Goal: Register for event/course

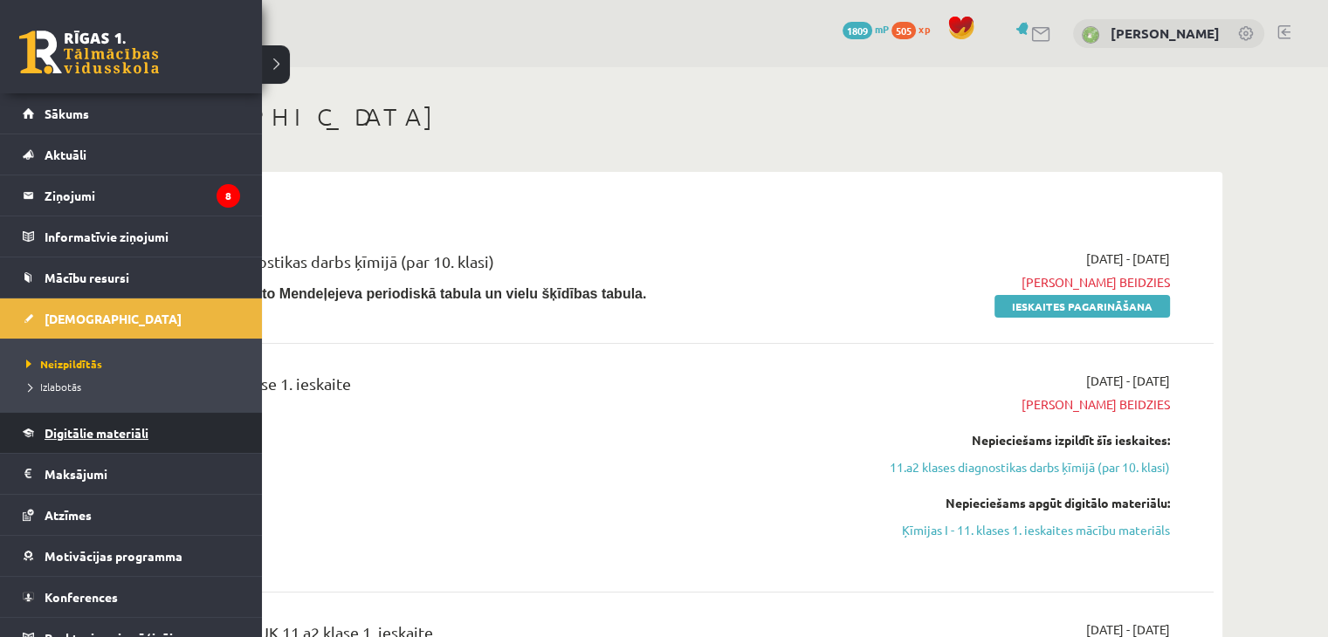
click at [141, 436] on span "Digitālie materiāli" at bounding box center [97, 433] width 104 height 16
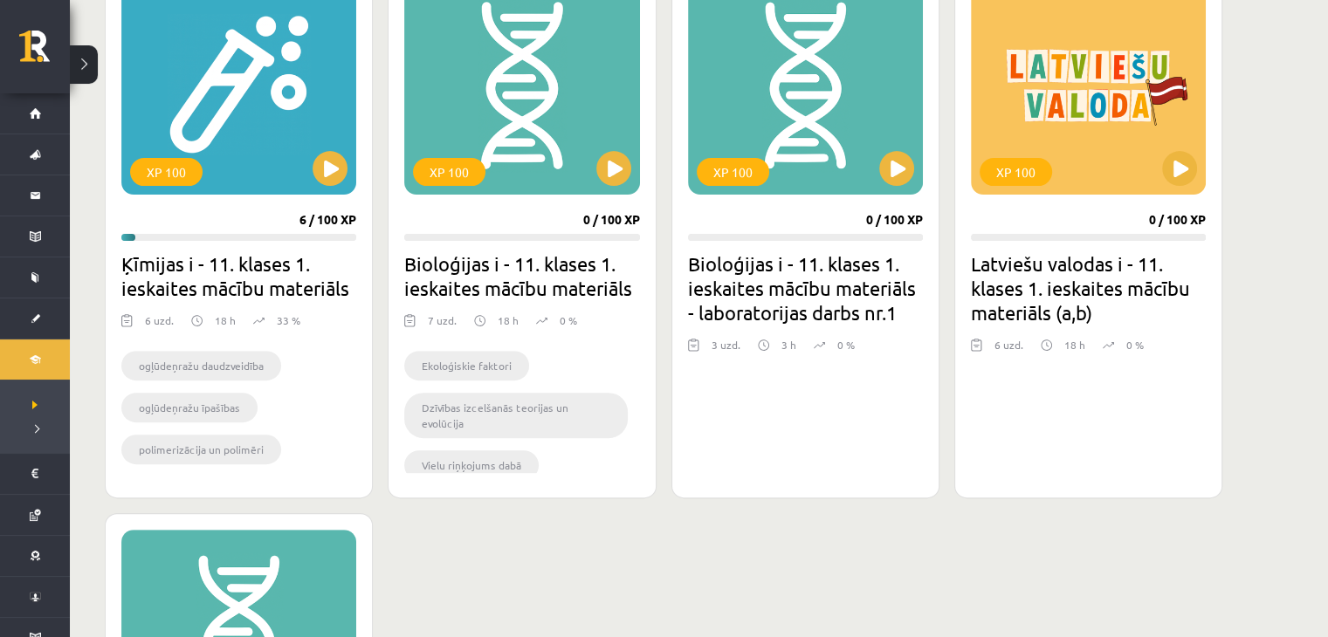
scroll to position [437, 0]
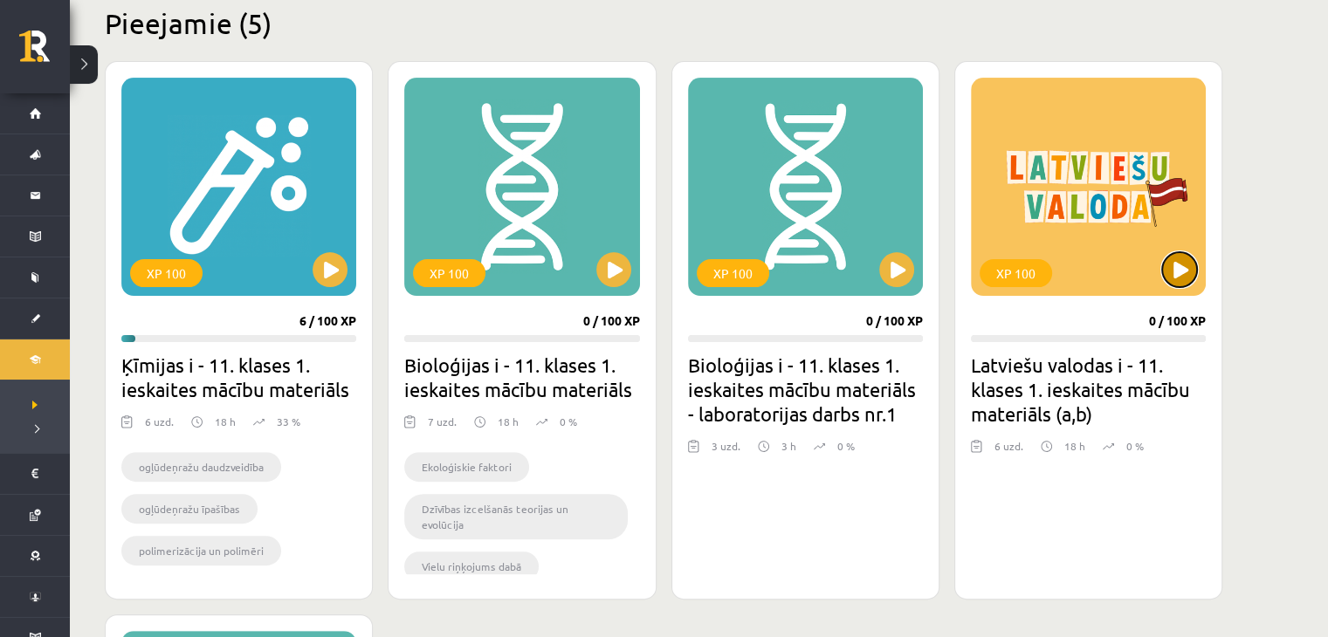
click at [1185, 277] on button at bounding box center [1179, 269] width 35 height 35
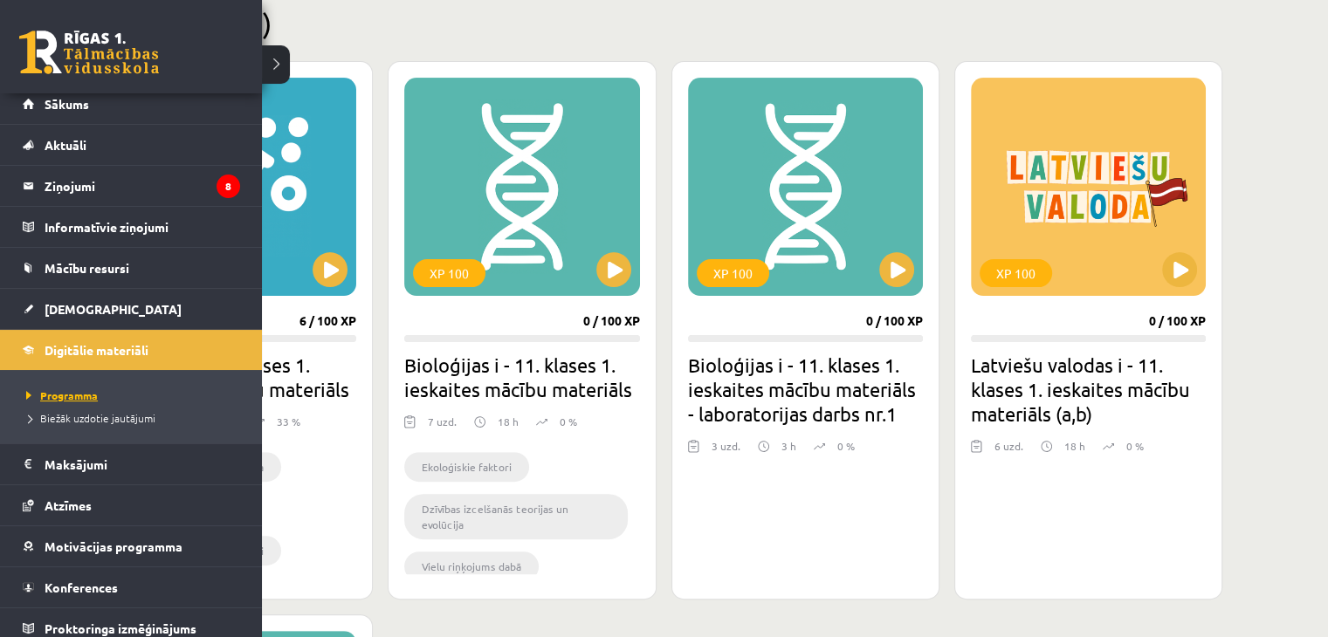
scroll to position [19, 0]
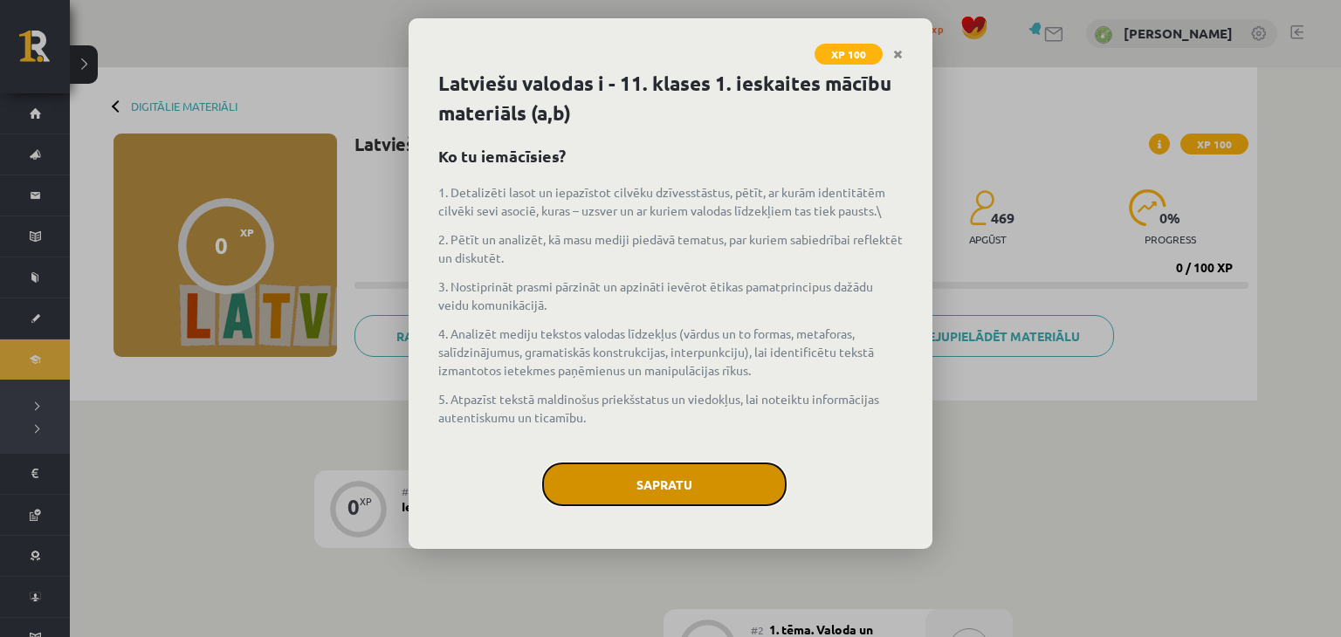
click at [702, 480] on button "Sapratu" at bounding box center [664, 485] width 244 height 44
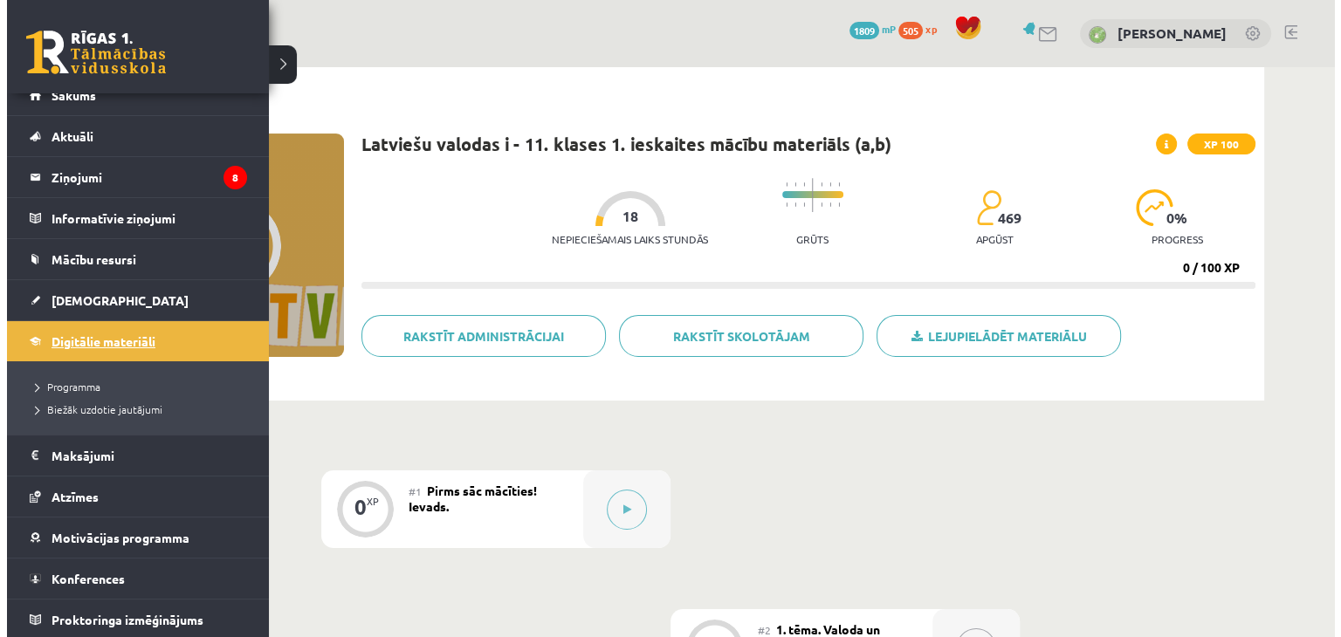
scroll to position [19, 0]
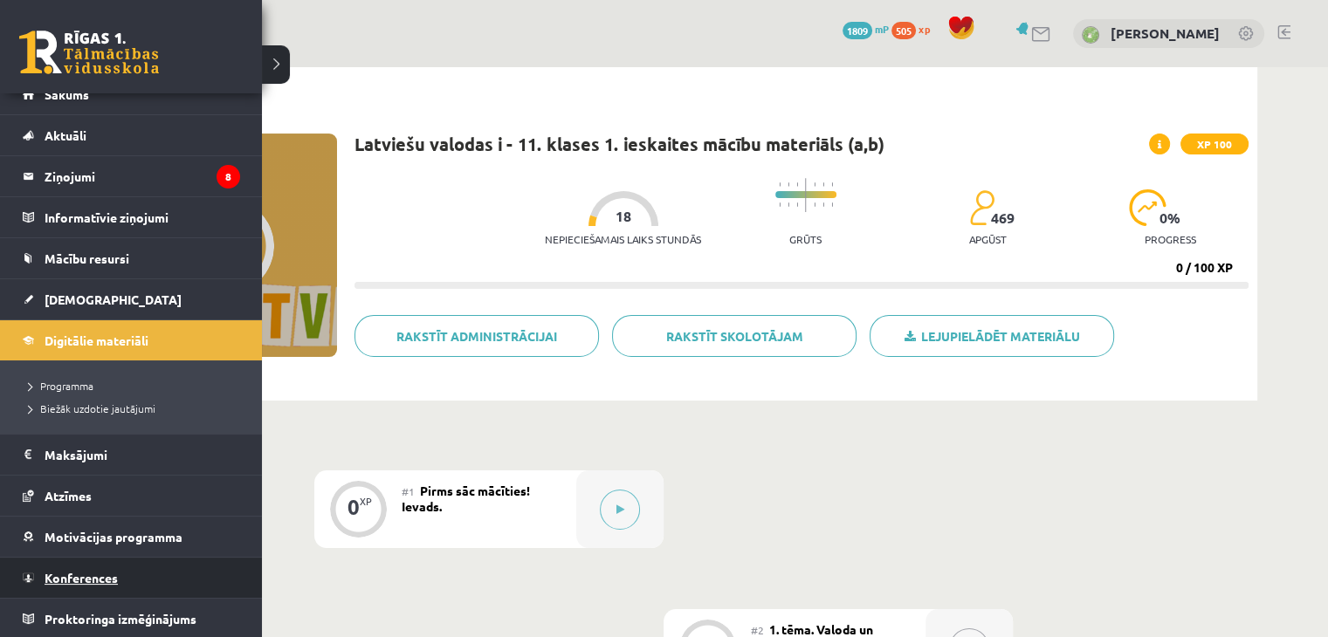
click at [147, 567] on link "Konferences" at bounding box center [131, 578] width 217 height 40
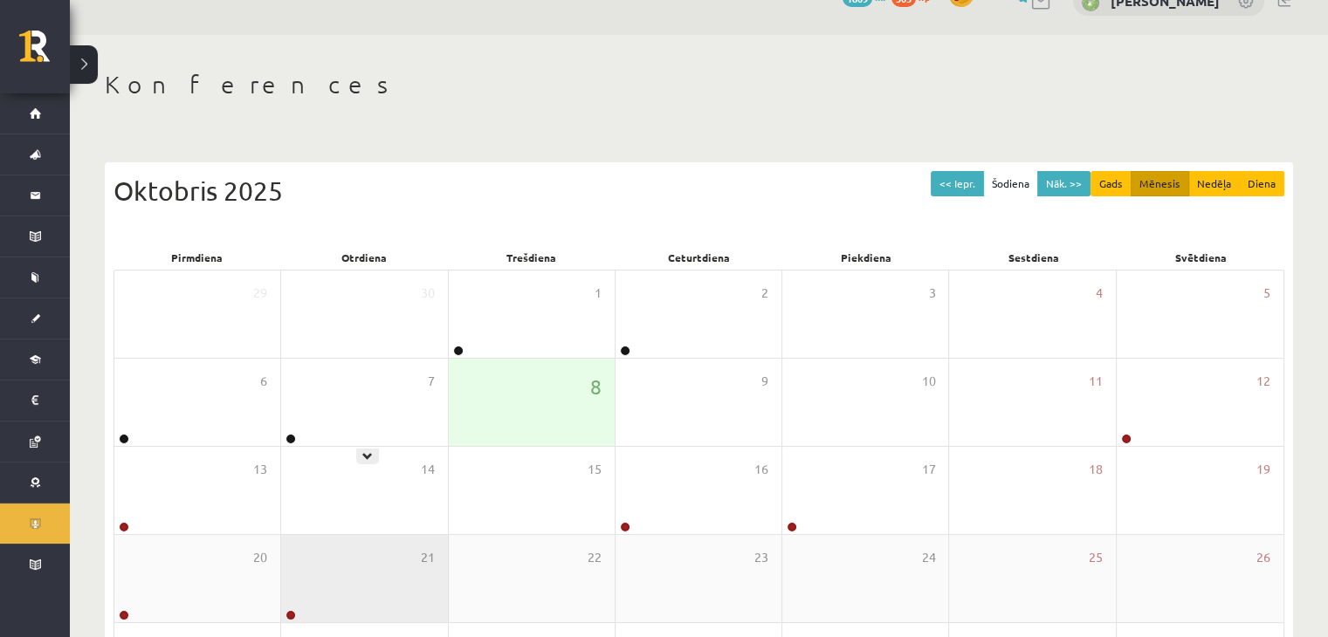
scroll to position [175, 0]
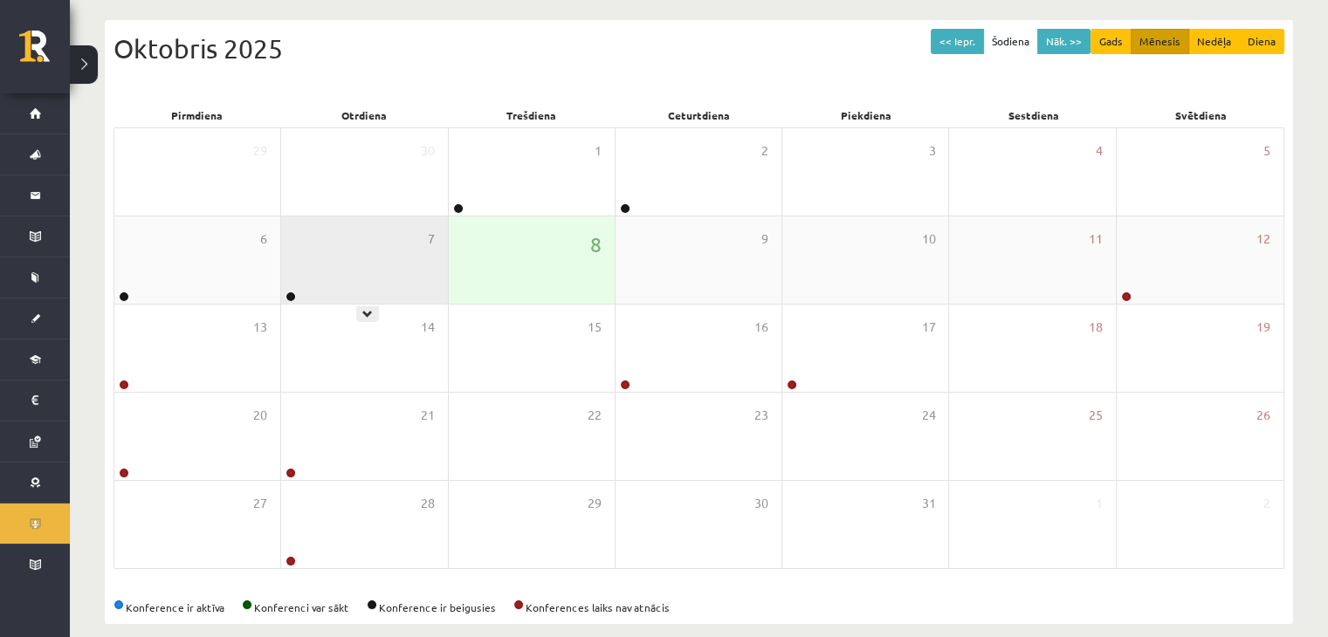
click at [416, 251] on div "7" at bounding box center [364, 260] width 166 height 87
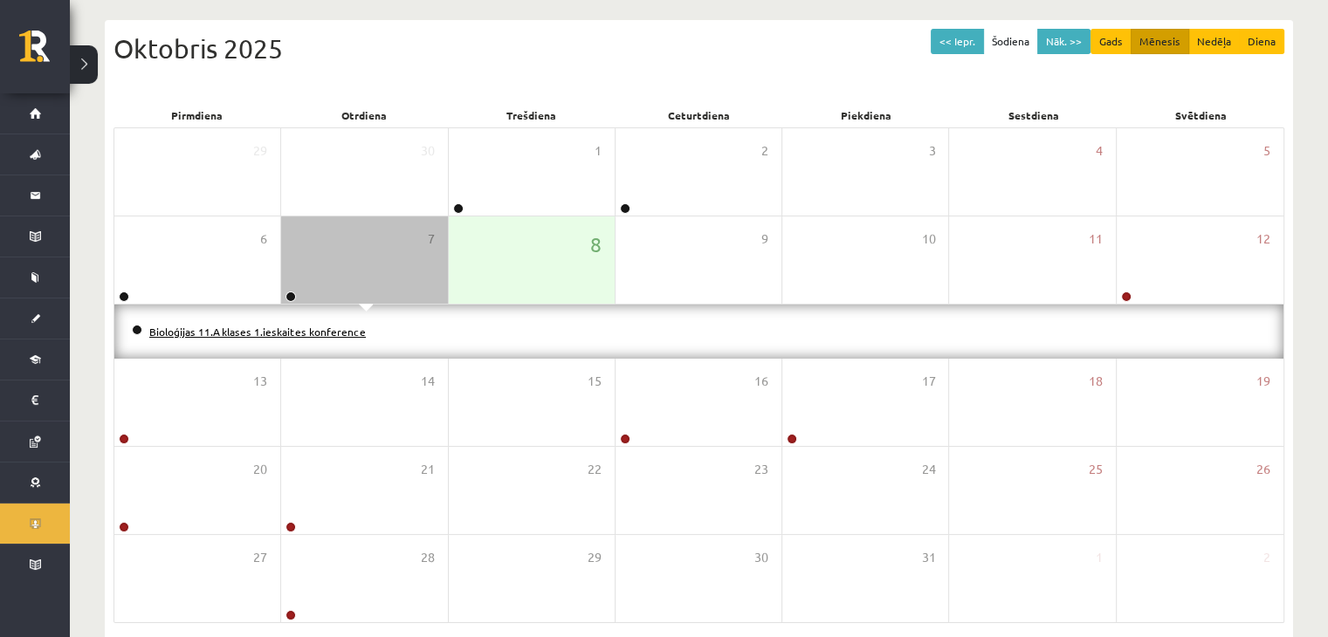
click at [313, 327] on link "Bioloģijas 11.A klases 1.ieskaites konference" at bounding box center [257, 332] width 217 height 14
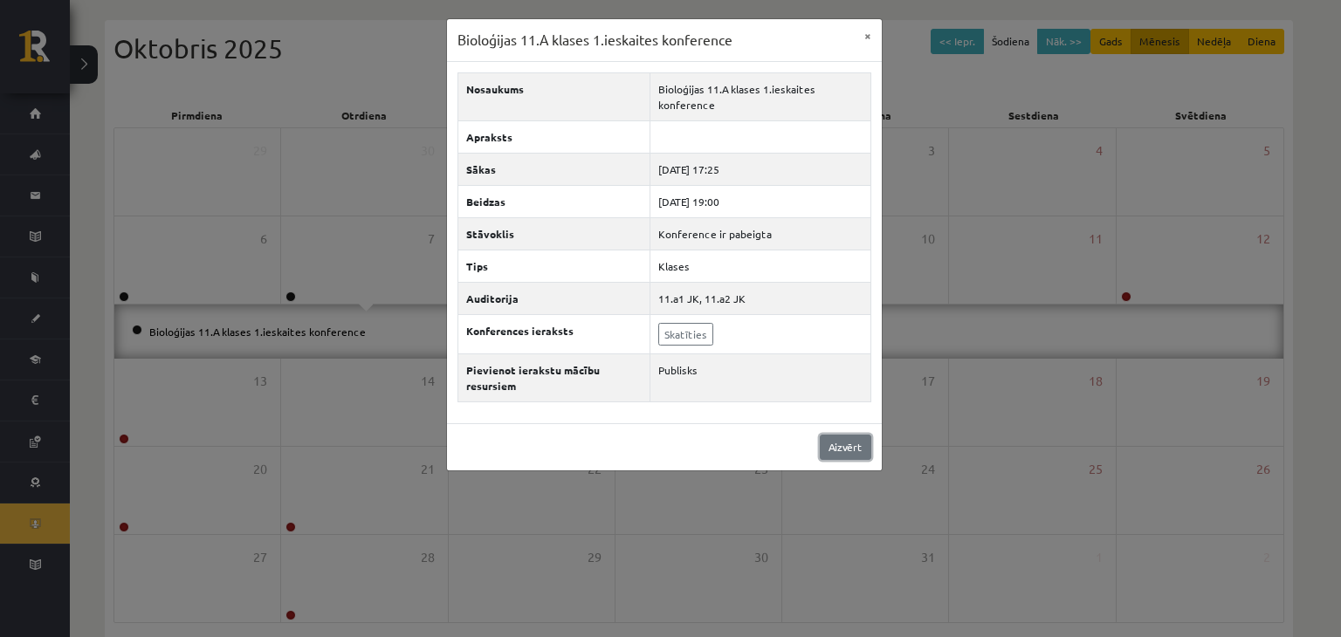
click at [838, 443] on link "Aizvērt" at bounding box center [846, 447] width 52 height 25
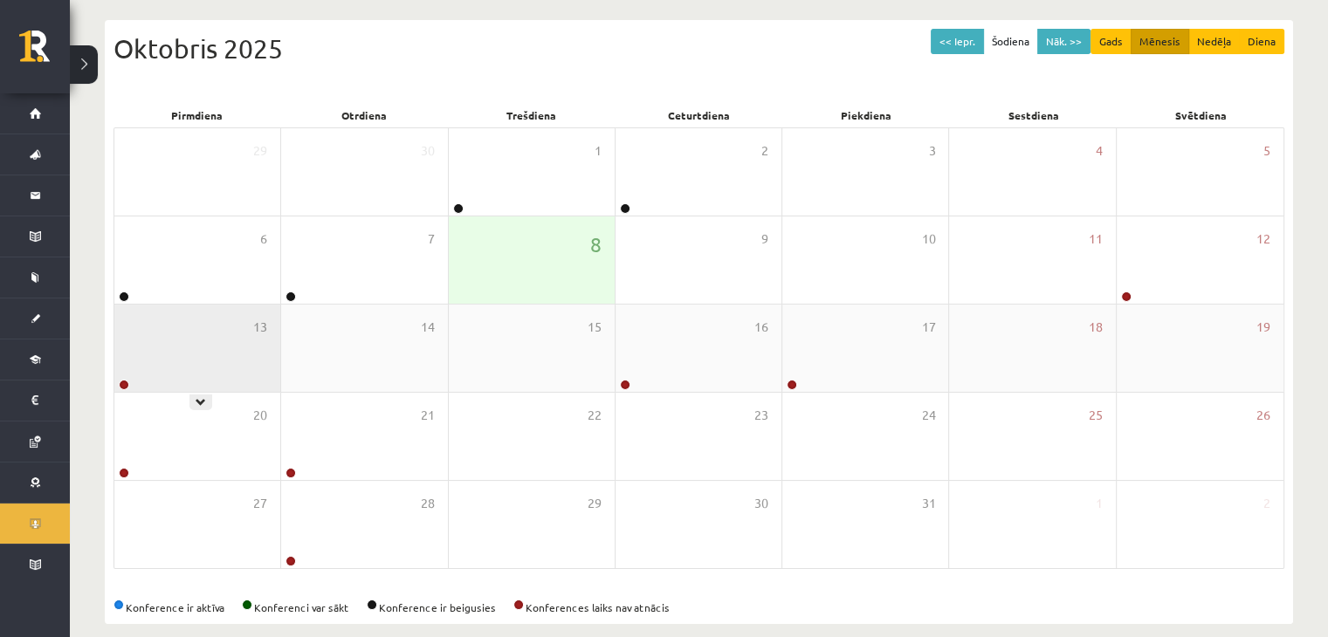
click at [213, 357] on div "13" at bounding box center [197, 348] width 166 height 87
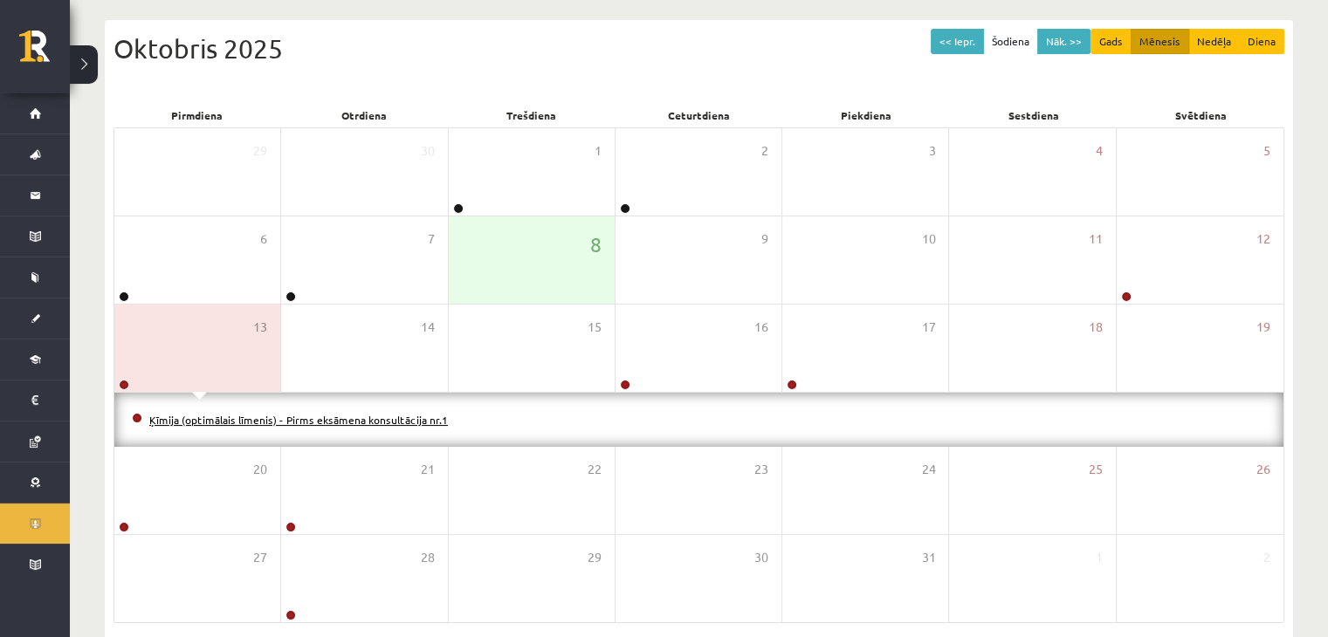
click at [213, 416] on link "Ķīmija (optimālais līmenis) - Pirms eksāmena konsultācija nr.1" at bounding box center [298, 420] width 299 height 14
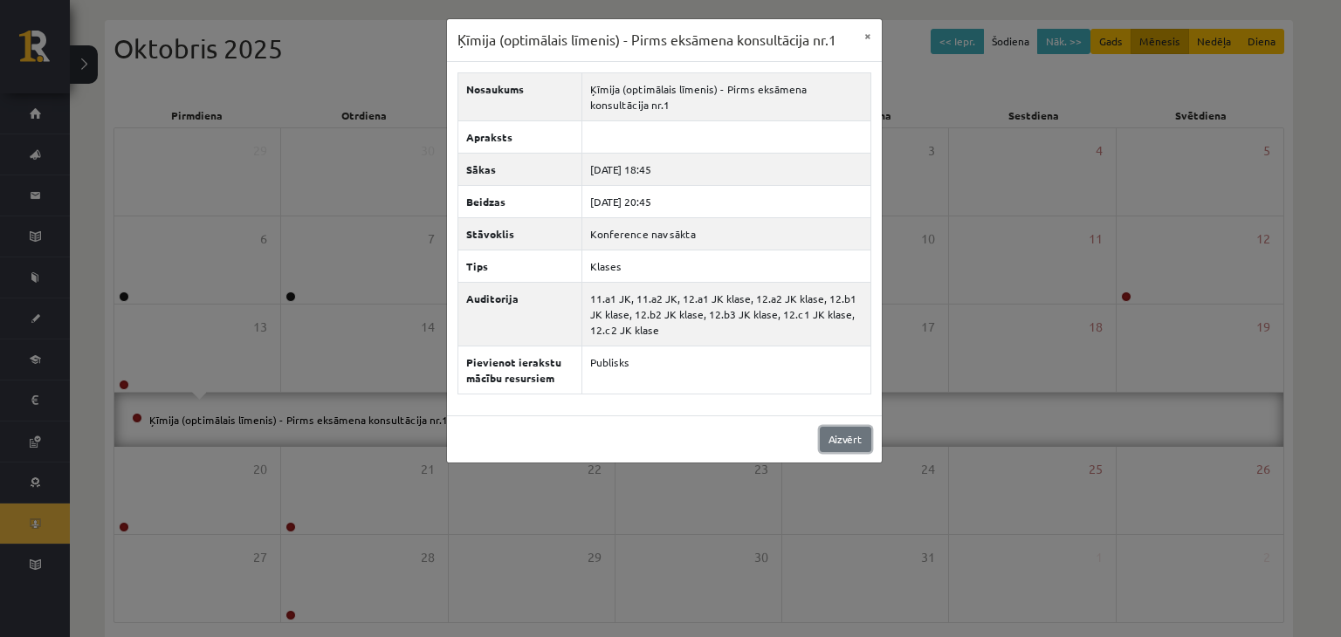
click at [841, 444] on link "Aizvērt" at bounding box center [846, 439] width 52 height 25
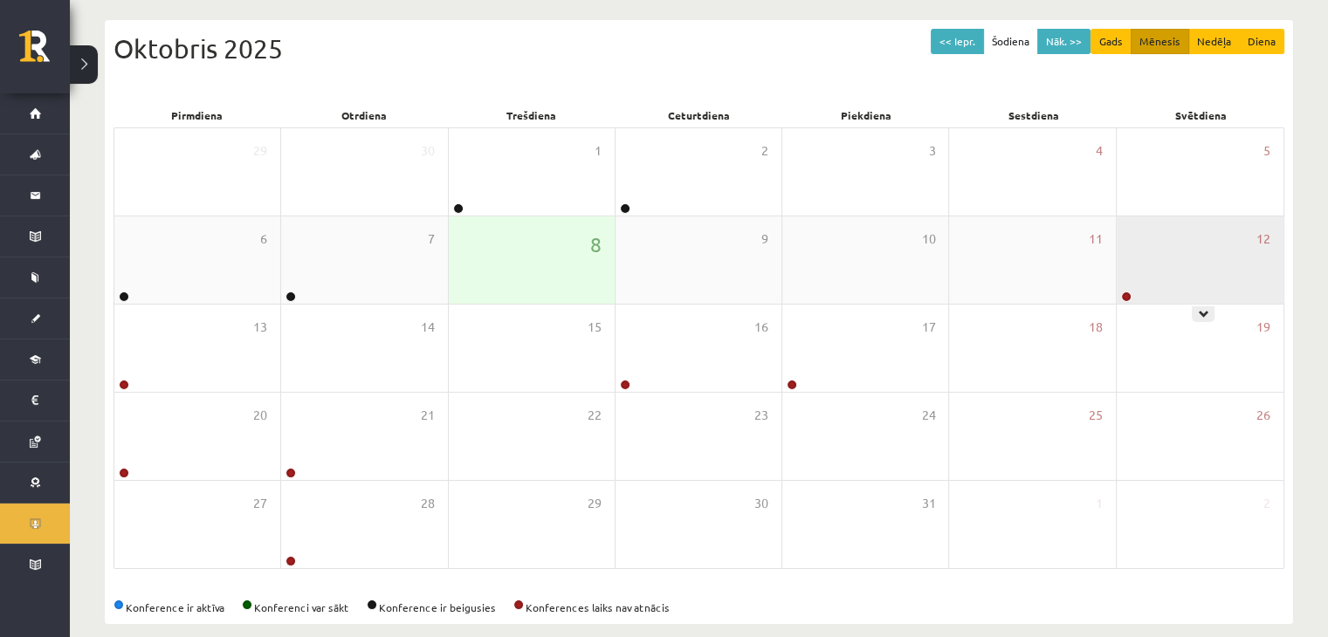
click at [1175, 291] on div "12" at bounding box center [1200, 260] width 167 height 87
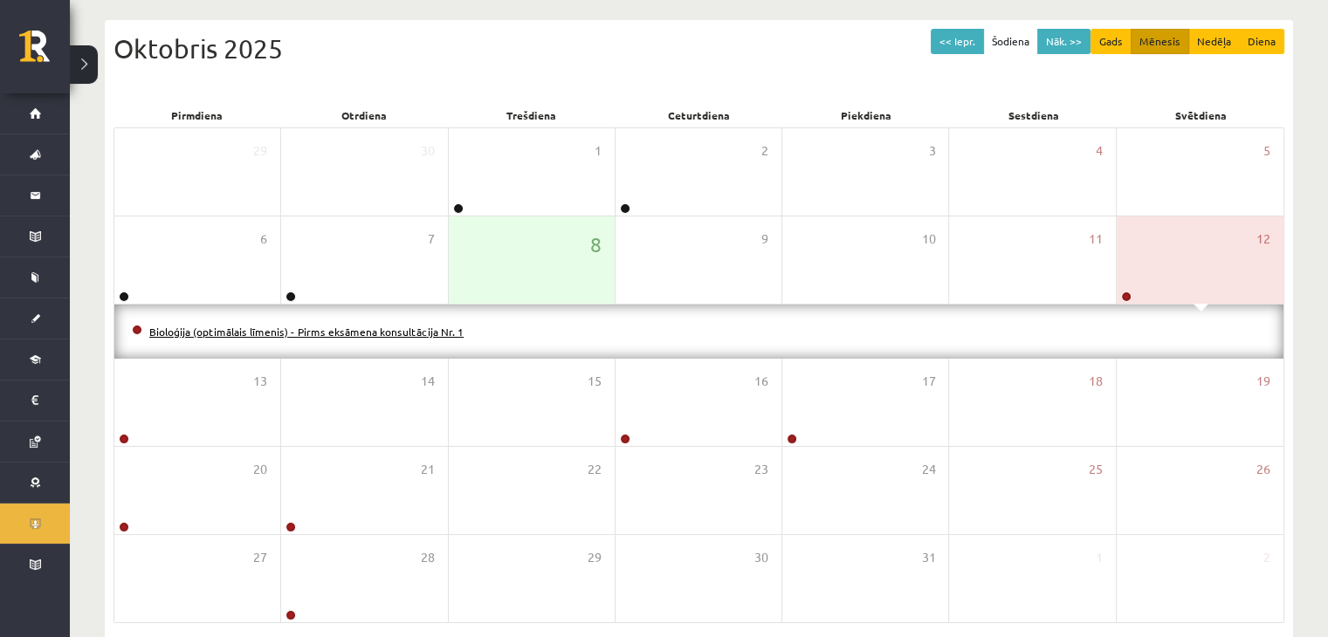
click at [199, 326] on link "Bioloģija (optimālais līmenis) - Pirms eksāmena konsultācija Nr. 1" at bounding box center [306, 332] width 314 height 14
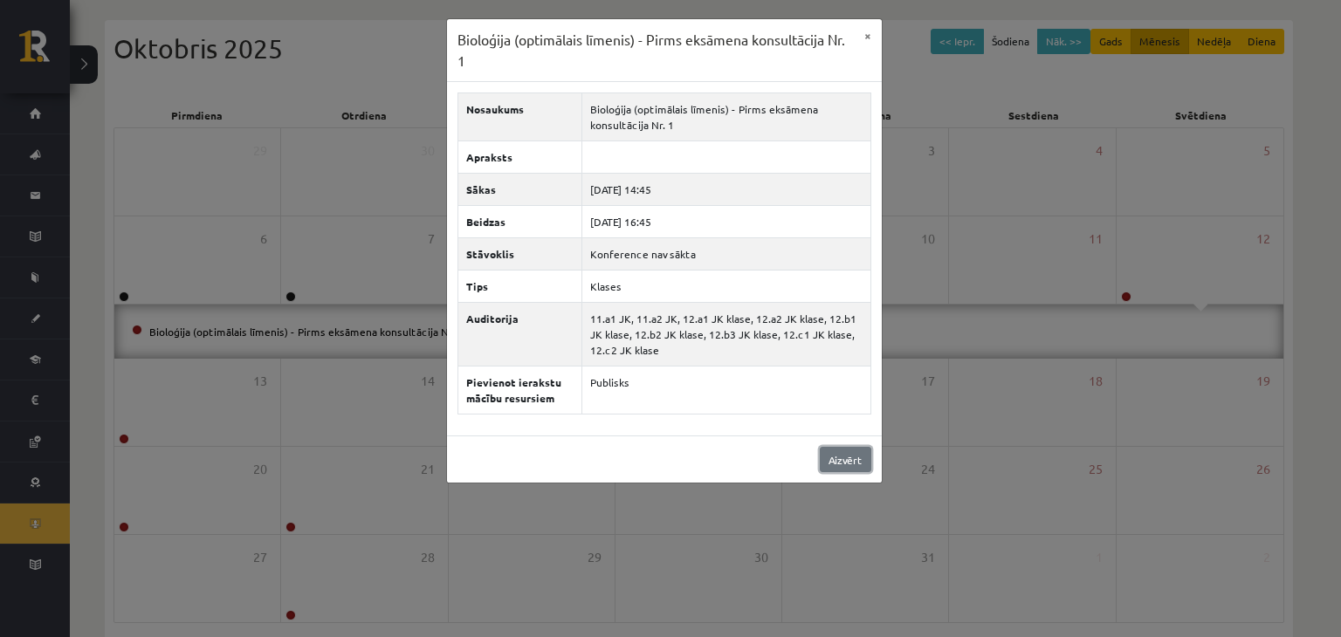
click at [855, 454] on link "Aizvērt" at bounding box center [846, 459] width 52 height 25
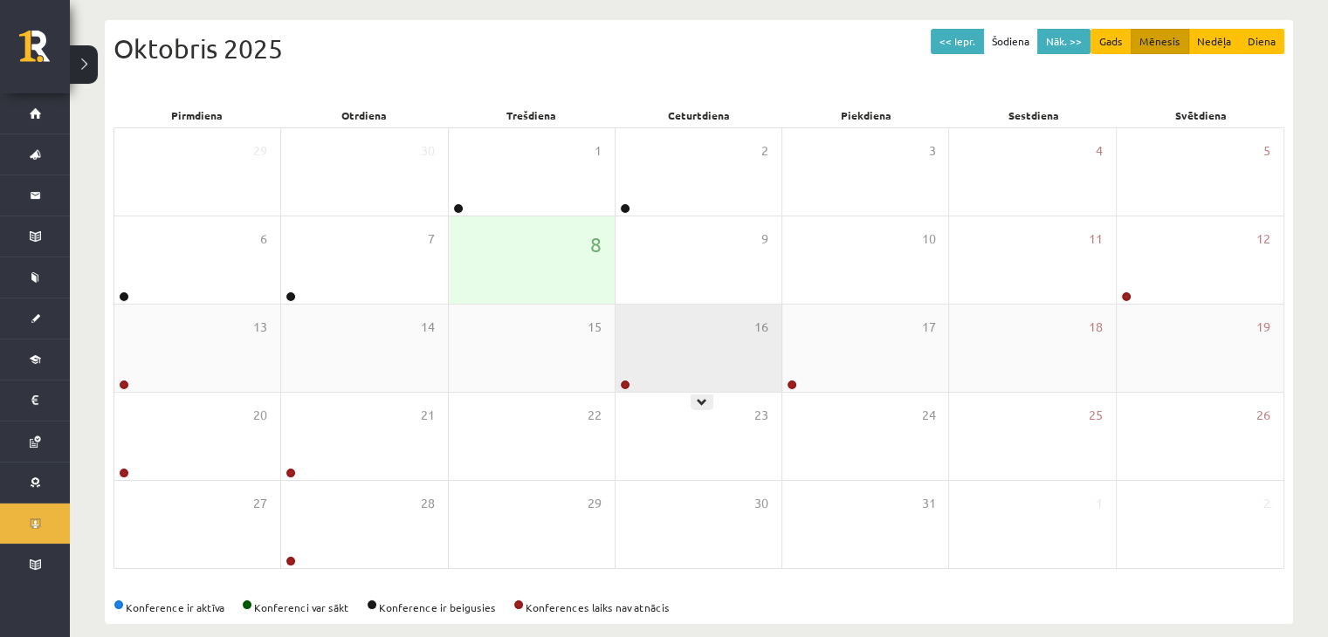
click at [718, 338] on div "16" at bounding box center [698, 348] width 166 height 87
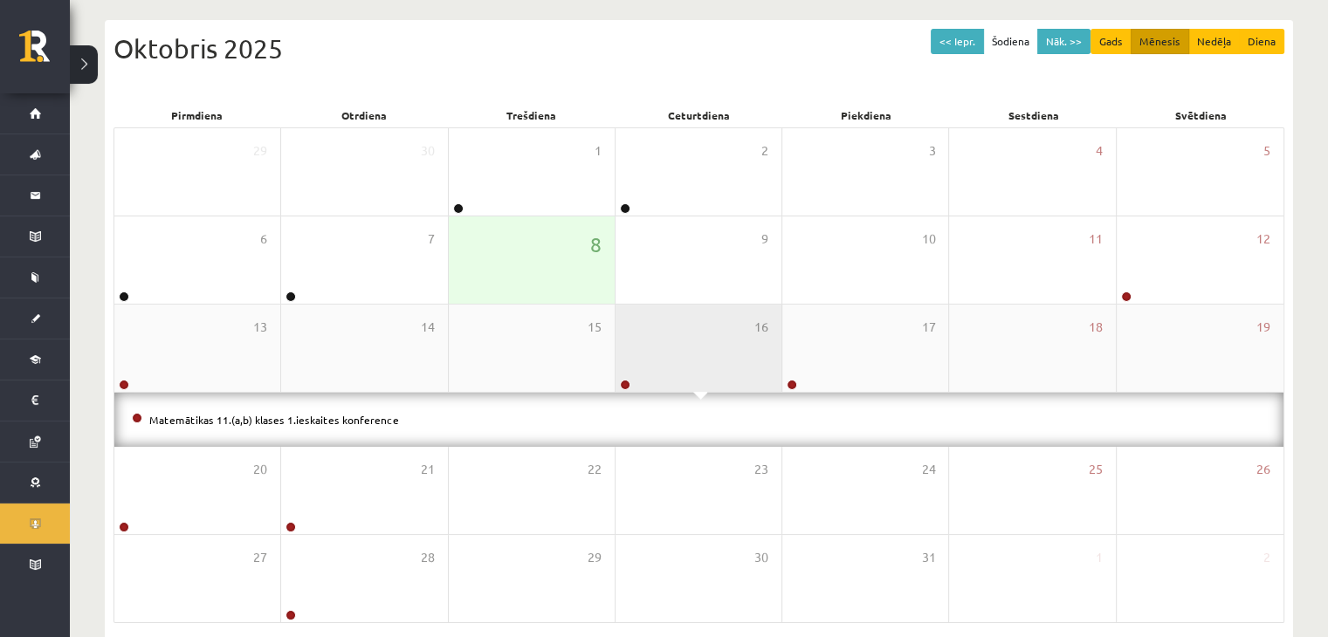
click at [779, 340] on div "16" at bounding box center [698, 348] width 166 height 87
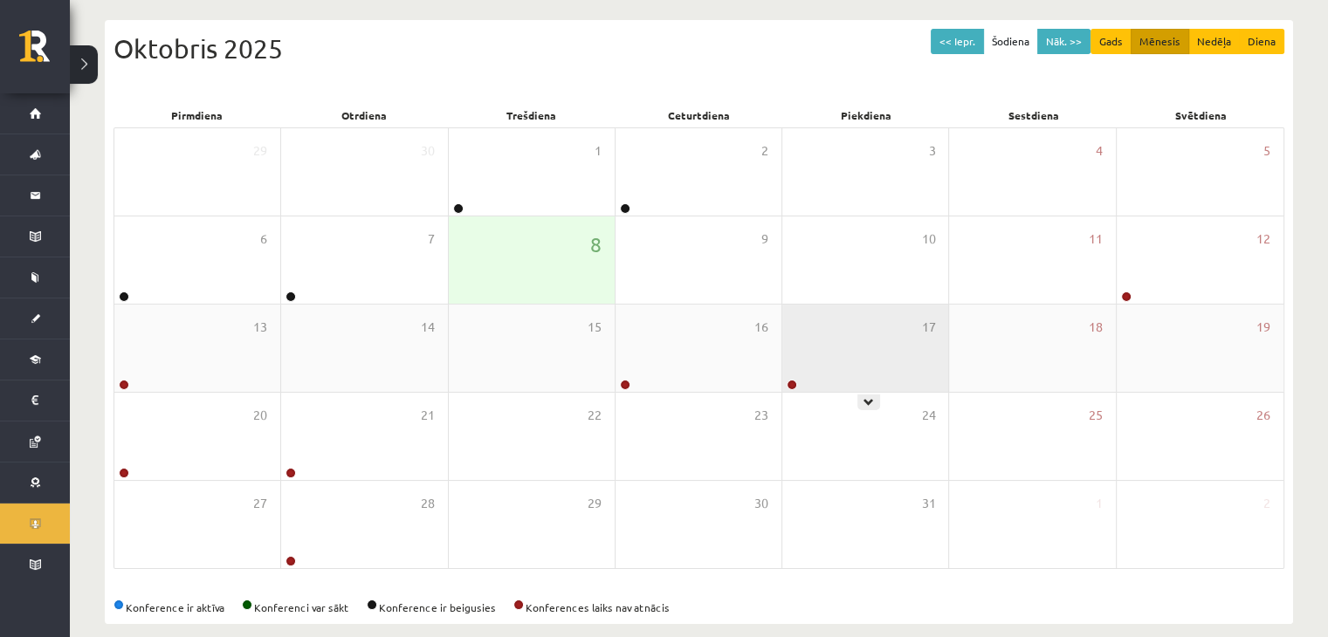
click at [862, 347] on div "17" at bounding box center [865, 348] width 166 height 87
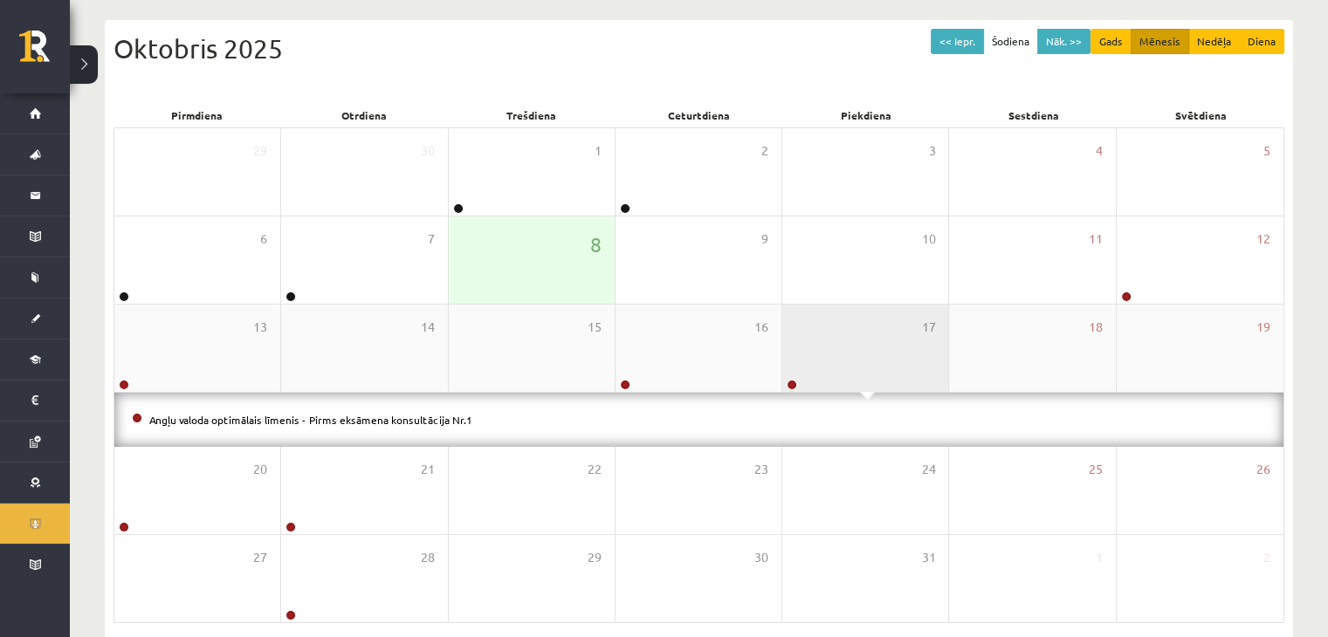
click at [863, 347] on div "17" at bounding box center [865, 348] width 166 height 87
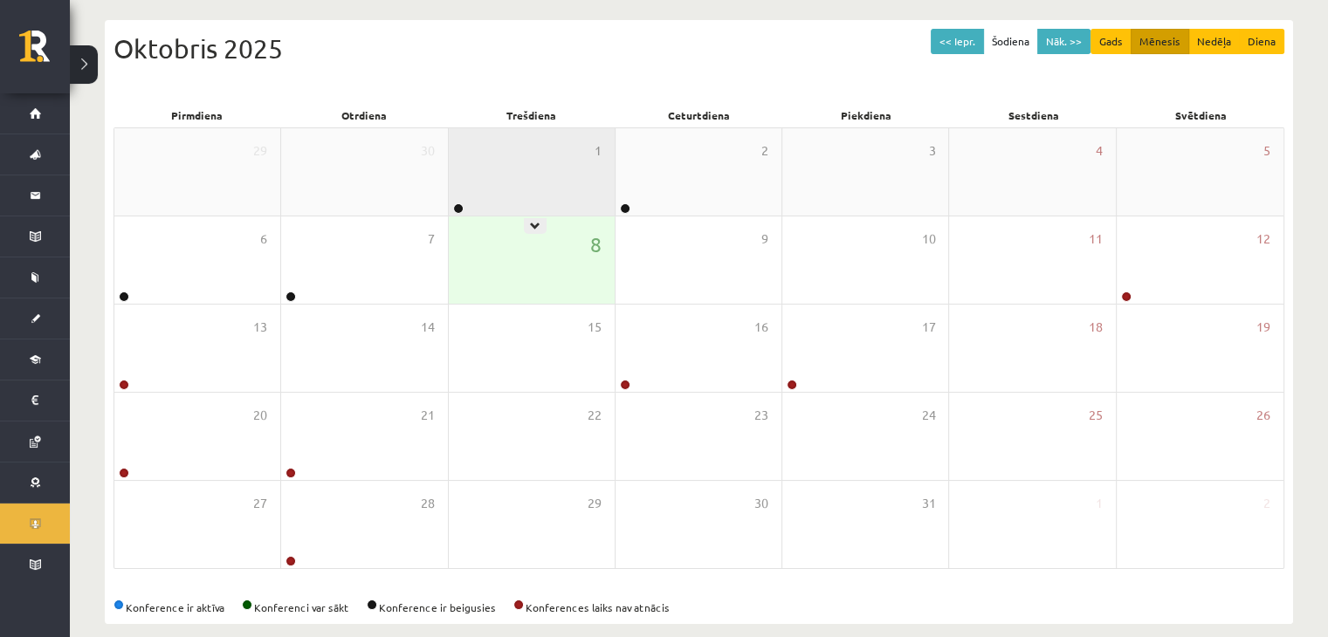
click at [538, 179] on div "1" at bounding box center [532, 171] width 166 height 87
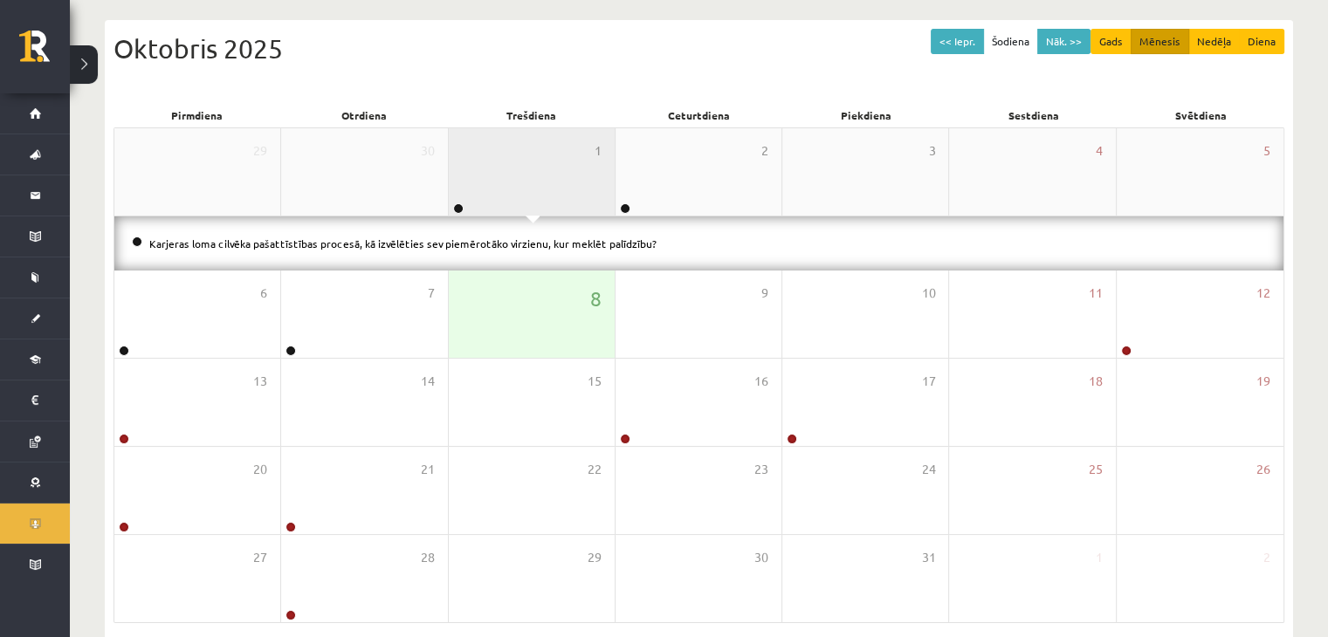
click at [538, 179] on div "1" at bounding box center [532, 171] width 166 height 87
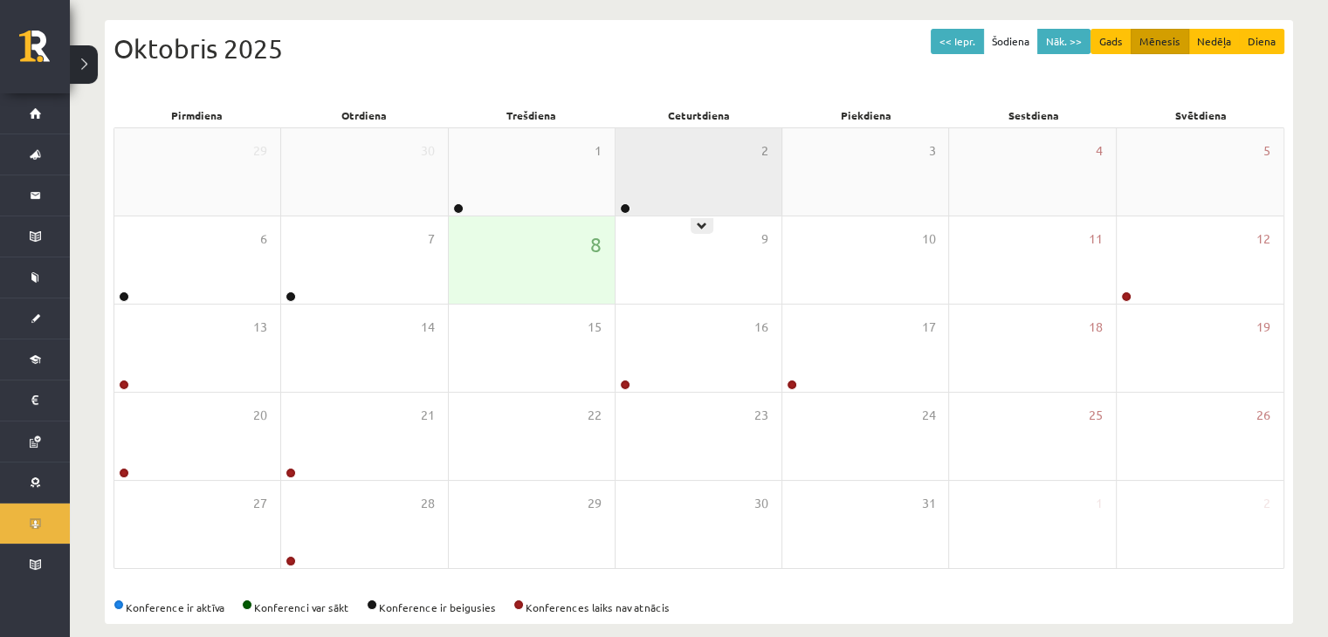
click at [639, 167] on div "2" at bounding box center [698, 171] width 166 height 87
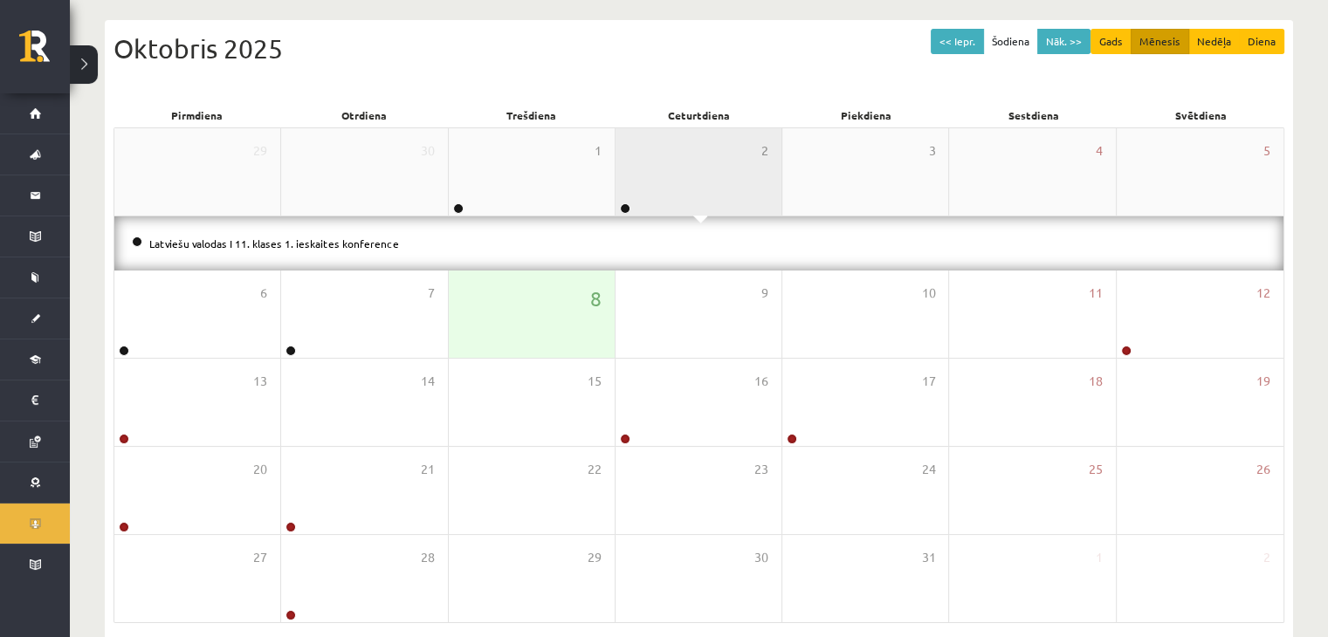
click at [637, 168] on div "2" at bounding box center [698, 171] width 166 height 87
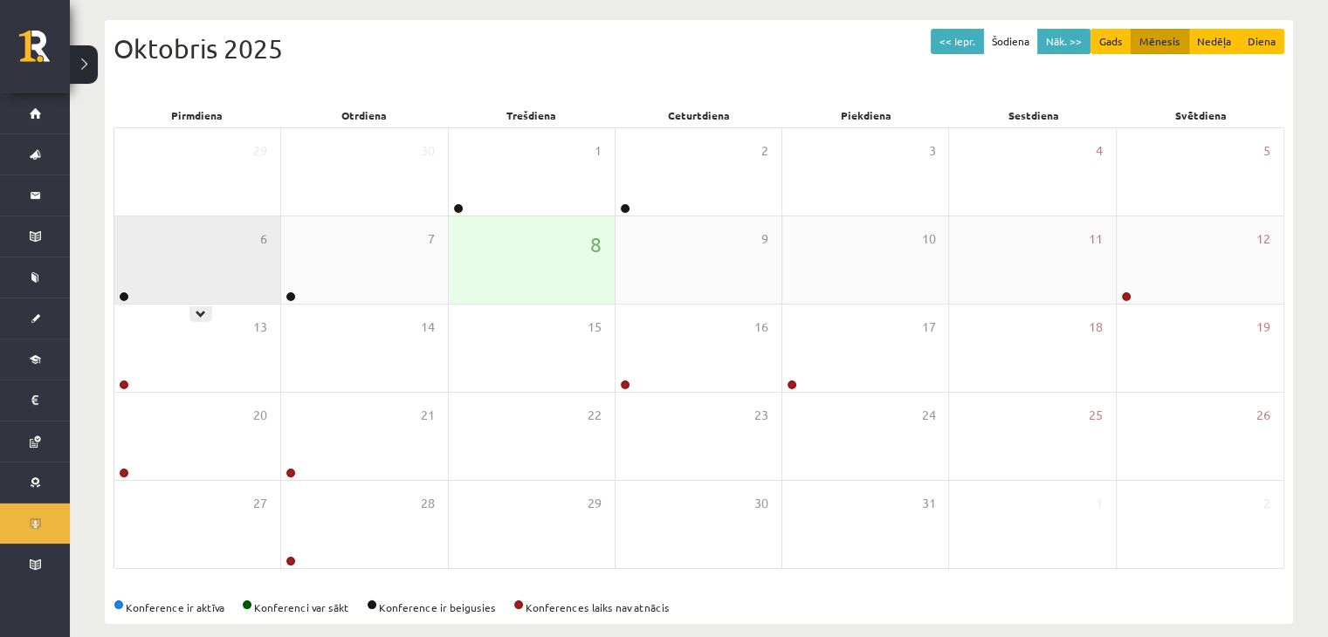
click at [228, 260] on div "6" at bounding box center [197, 260] width 166 height 87
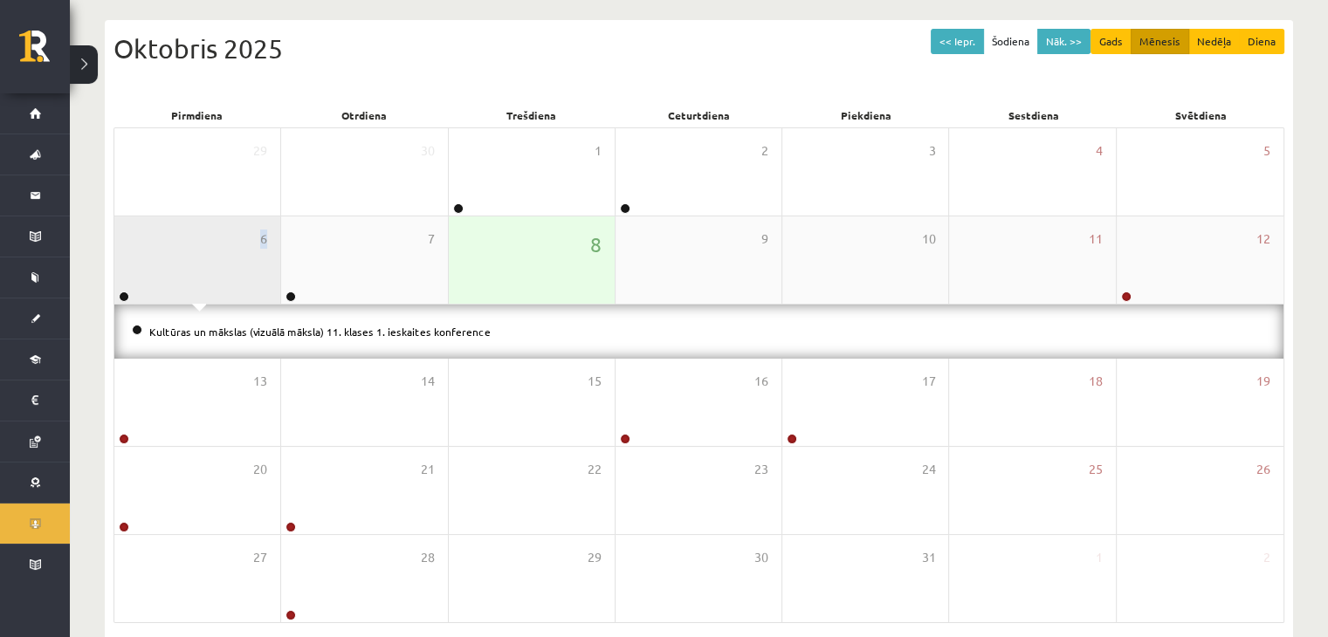
click at [228, 260] on div "6" at bounding box center [197, 260] width 166 height 87
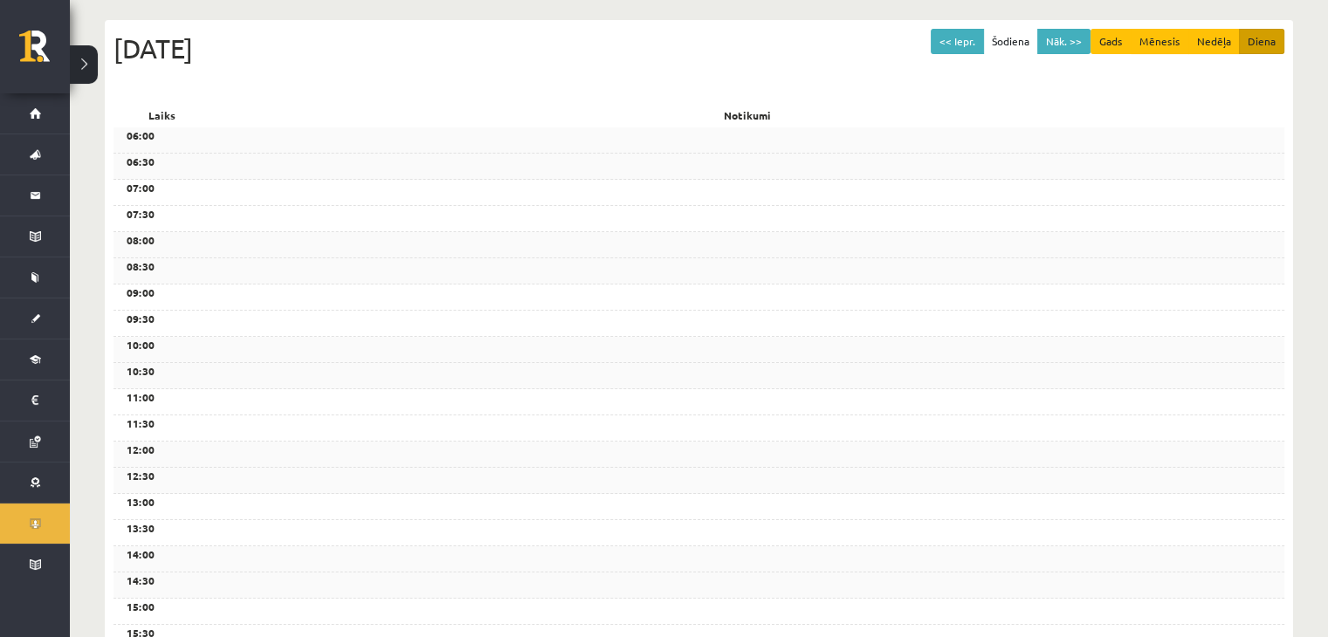
click at [369, 287] on div "09:00" at bounding box center [698, 298] width 1171 height 26
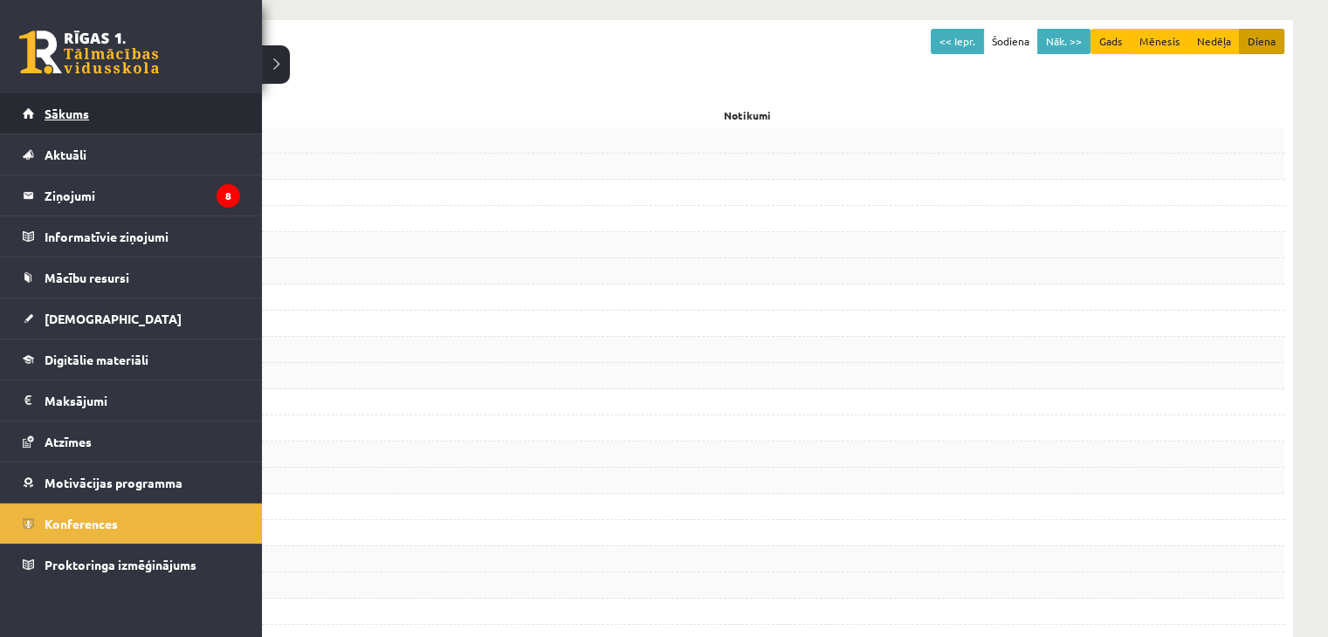
click at [147, 113] on link "Sākums" at bounding box center [131, 113] width 217 height 40
